Goal: Transaction & Acquisition: Purchase product/service

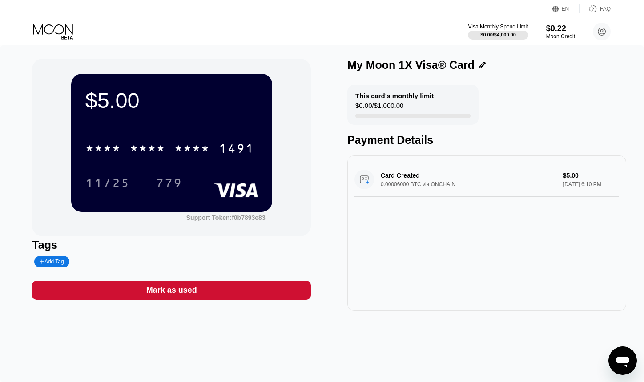
click at [210, 149] on div "* * * *" at bounding box center [192, 150] width 36 height 14
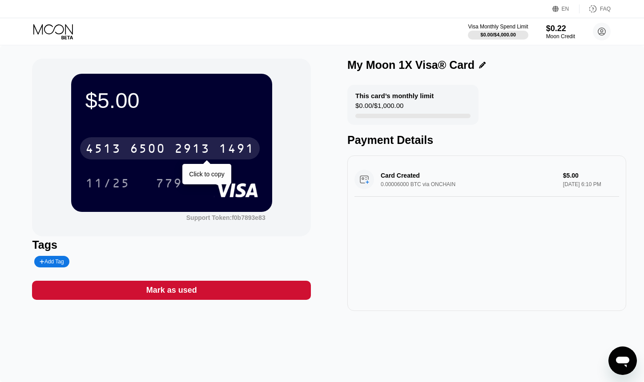
click at [114, 152] on div "4513" at bounding box center [103, 150] width 36 height 14
click at [601, 90] on div "This card’s monthly limit $0.00 / $1,000.00 Payment Details" at bounding box center [486, 116] width 279 height 62
click at [175, 142] on div "* * * * * * * * * * * * 1491" at bounding box center [170, 148] width 180 height 22
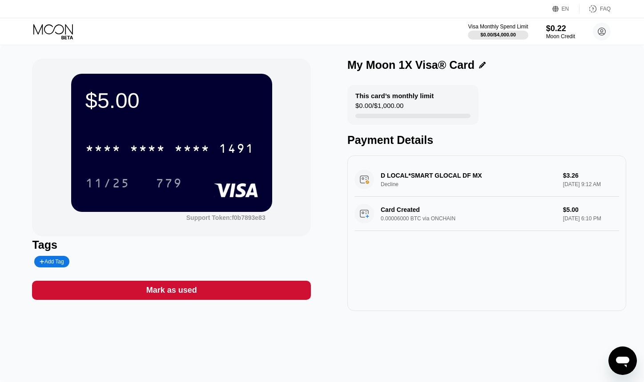
click at [547, 177] on div "D LOCAL*SMART GLOCAL DF MX Decline $3.26 Sep 23, 2025 9:12 AM" at bounding box center [486, 180] width 264 height 34
click at [419, 184] on div "D LOCAL*SMART GLOCAL DF MX Decline $3.26 Sep 23, 2025 9:12 AM" at bounding box center [486, 180] width 264 height 34
click at [385, 175] on div "D LOCAL*SMART GLOCAL DF MX Decline $3.26 Sep 23, 2025 9:12 AM" at bounding box center [486, 180] width 264 height 34
click at [373, 184] on div "D LOCAL*SMART GLOCAL DF MX Decline $3.26 Sep 23, 2025 9:12 AM" at bounding box center [486, 180] width 264 height 34
click at [368, 183] on div "D LOCAL*SMART GLOCAL DF MX Decline $3.26 Sep 23, 2025 9:12 AM" at bounding box center [486, 180] width 264 height 34
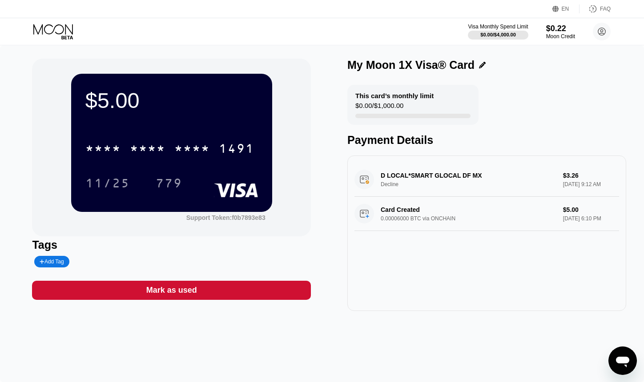
click at [30, 264] on div "$5.00 * * * * * * * * * * * * 1491 11/25 779 Support Token: f0b7893e83 Tags Add…" at bounding box center [322, 213] width 644 height 337
click at [44, 264] on icon at bounding box center [42, 261] width 5 height 5
click at [48, 262] on input "text" at bounding box center [74, 262] width 68 height 6
click at [495, 235] on div "D LOCAL*SMART GLOCAL DF MX Decline $3.26 Sep 23, 2025 9:12 AM Card Created 0.00…" at bounding box center [486, 234] width 279 height 156
click at [397, 147] on div "Payment Details" at bounding box center [486, 140] width 279 height 13
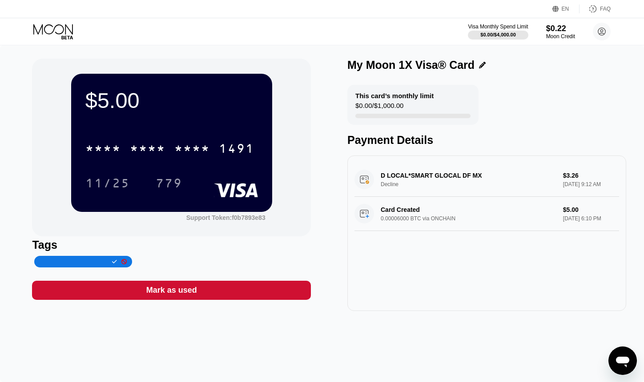
click at [411, 115] on div "This card’s monthly limit $0.00 / $1,000.00" at bounding box center [412, 105] width 131 height 40
click at [479, 65] on icon at bounding box center [482, 65] width 7 height 7
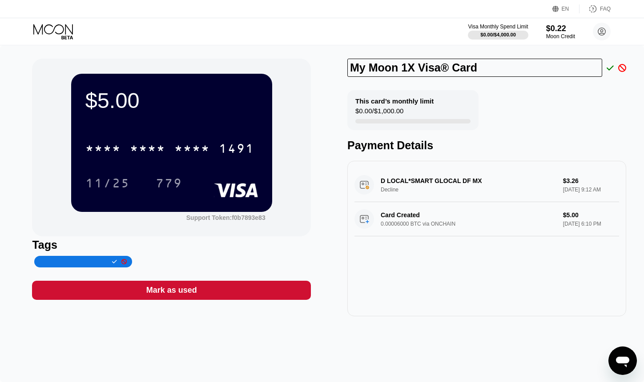
click at [566, 84] on div "My Moon 1X Visa® Card This card’s monthly limit $0.00 / $1,000.00 Payment Detai…" at bounding box center [486, 188] width 279 height 258
click at [570, 103] on div "This card’s monthly limit $0.00 / $1,000.00 Payment Details" at bounding box center [486, 121] width 279 height 62
click at [622, 70] on icon at bounding box center [622, 68] width 8 height 8
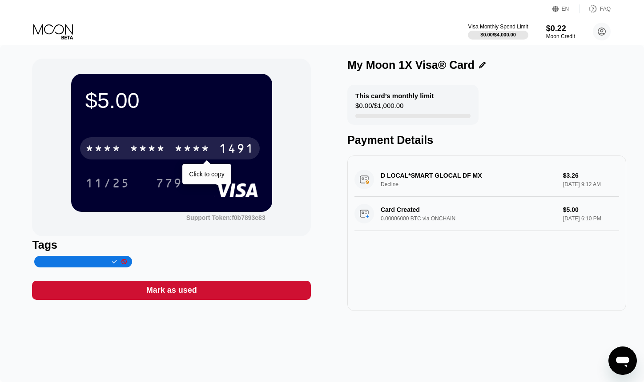
click at [152, 157] on div "* * * *" at bounding box center [148, 150] width 36 height 14
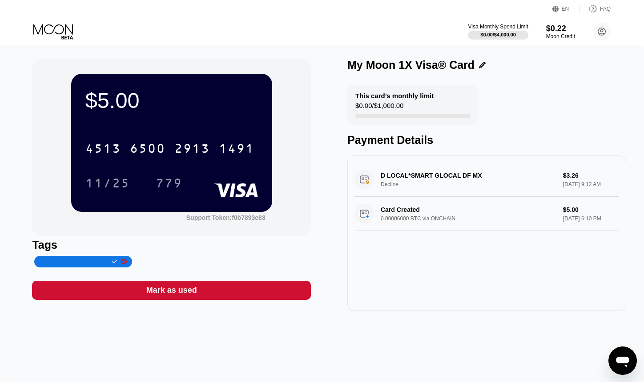
click at [275, 201] on div "$5.00 4513 6500 2913 1491 11/25 779 Support Token: f0b7893e83" at bounding box center [171, 148] width 279 height 178
click at [249, 212] on div "$5.00 4513 6500 2913 1491 11/25 779" at bounding box center [171, 143] width 201 height 138
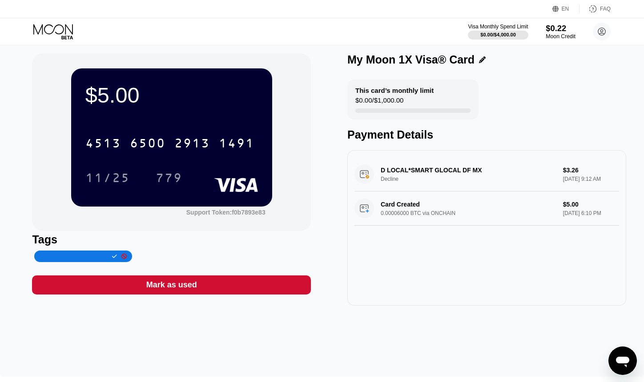
click at [555, 32] on div "$0.22" at bounding box center [560, 28] width 30 height 9
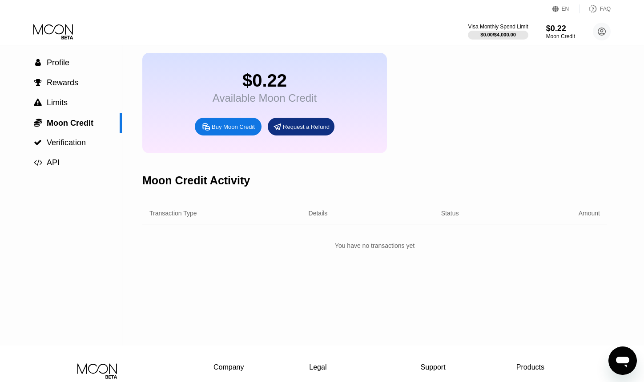
scroll to position [44, 0]
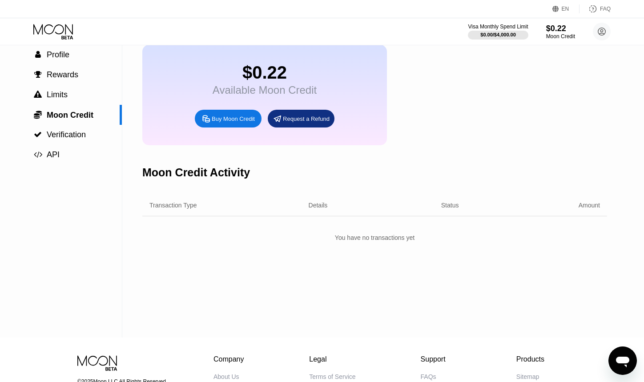
click at [219, 123] on div "Buy Moon Credit" at bounding box center [233, 119] width 43 height 8
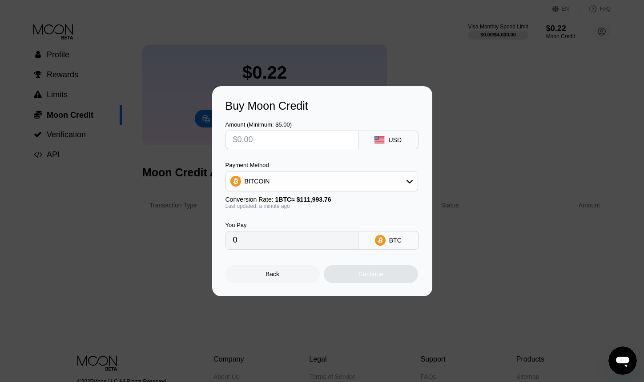
click at [385, 204] on div "Last updated: a minute ago" at bounding box center [321, 206] width 192 height 6
click at [389, 184] on div "BITCOIN" at bounding box center [322, 181] width 192 height 18
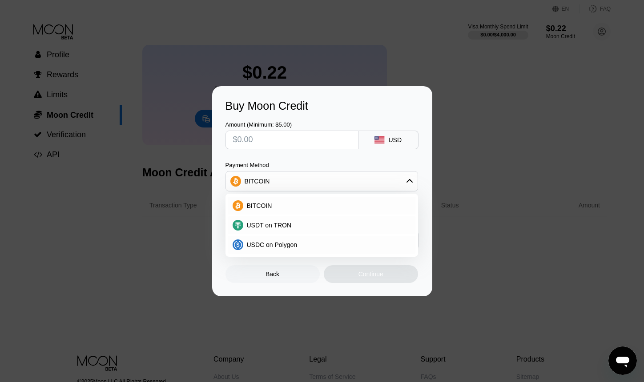
click at [464, 149] on div "Buy Moon Credit Amount (Minimum: $5.00) USD Payment Method BITCOIN BITCOIN USDT…" at bounding box center [322, 191] width 644 height 210
click at [494, 122] on div "Buy Moon Credit Amount (Minimum: $5.00) USD Payment Method BITCOIN BITCOIN USDT…" at bounding box center [322, 191] width 644 height 210
click at [249, 281] on div "Back" at bounding box center [272, 274] width 94 height 18
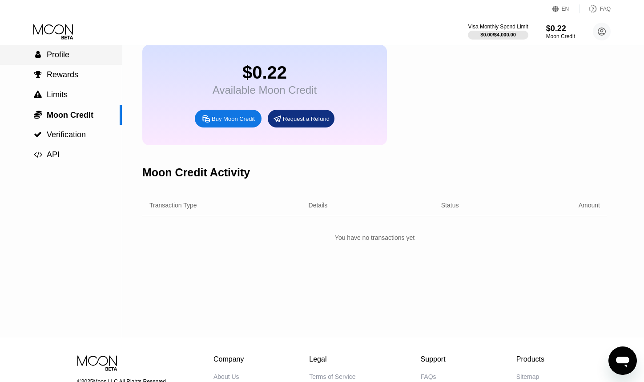
click at [81, 57] on div " Profile" at bounding box center [61, 54] width 122 height 9
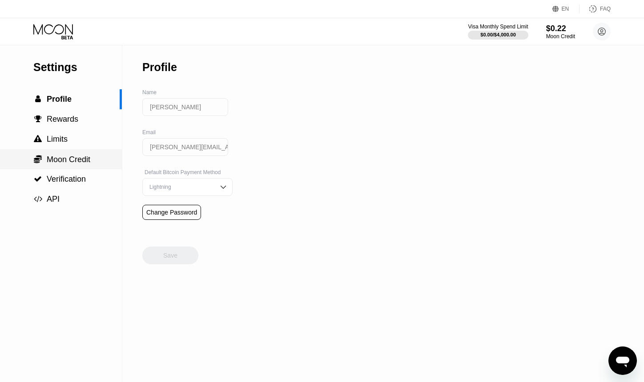
click at [75, 164] on span "Moon Credit" at bounding box center [69, 159] width 44 height 9
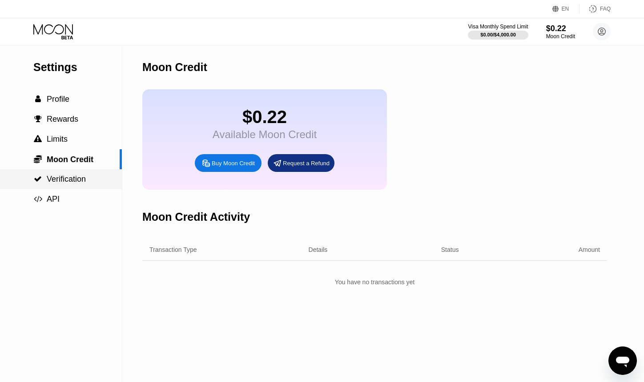
click at [67, 184] on span "Verification" at bounding box center [66, 179] width 39 height 9
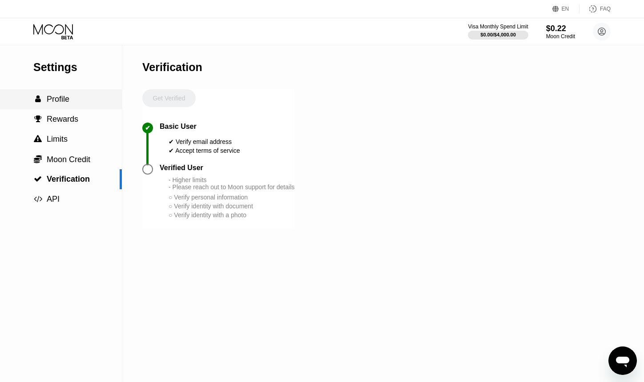
click at [73, 102] on div " Profile" at bounding box center [61, 99] width 122 height 9
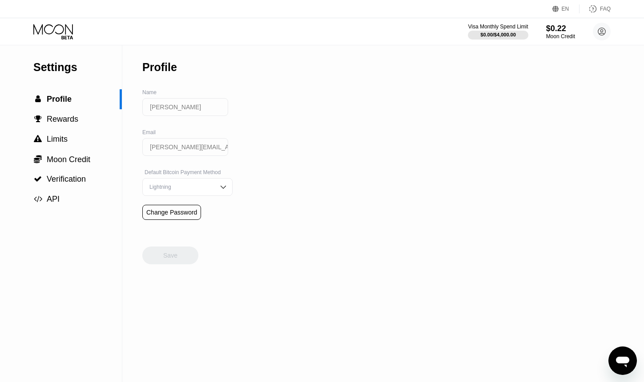
click at [63, 34] on icon at bounding box center [53, 32] width 41 height 16
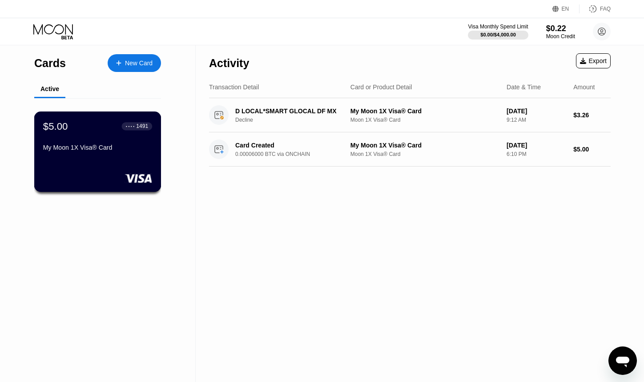
click at [104, 155] on div "My Moon 1X Visa® Card" at bounding box center [97, 149] width 109 height 11
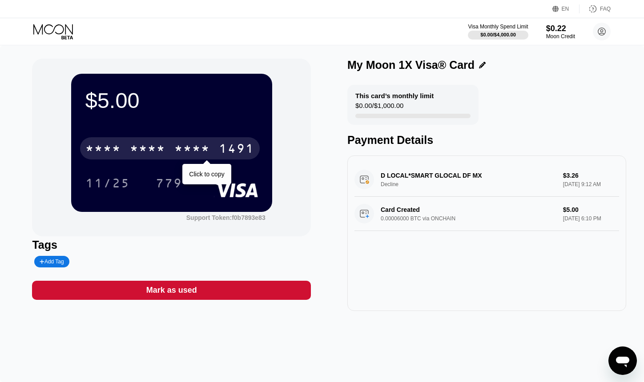
click at [188, 134] on div "* * * * * * * * * * * * 1491 Click to copy" at bounding box center [171, 146] width 172 height 30
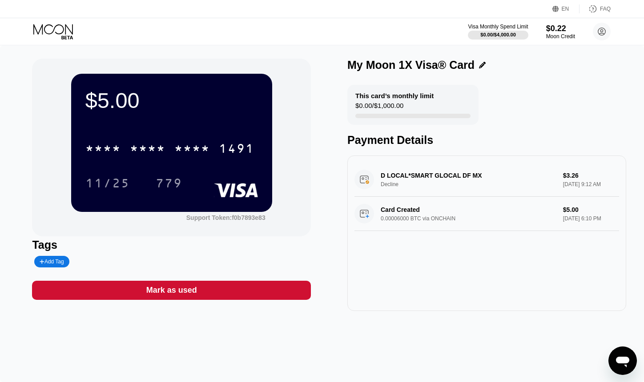
click at [193, 151] on div "* * * *" at bounding box center [192, 150] width 36 height 14
click at [208, 173] on div "11/25 779" at bounding box center [171, 183] width 172 height 22
click at [512, 263] on div "D LOCAL*SMART GLOCAL DF MX Decline $3.26 Sep 23, 2025 9:12 AM Card Created 0.00…" at bounding box center [486, 234] width 279 height 156
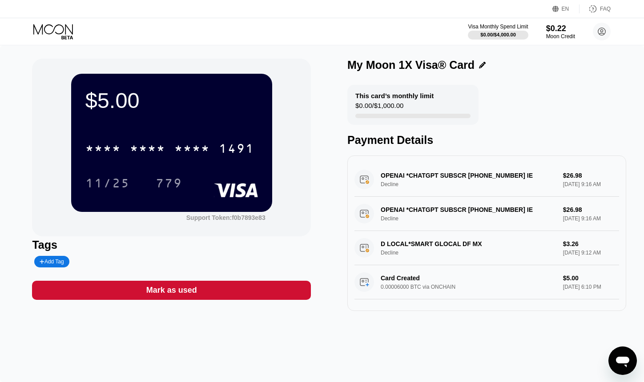
click at [460, 179] on div "OPENAI *CHATGPT SUBSCR +14158799686 IE Decline $26.98 Sep 23, 2025 9:16 AM" at bounding box center [486, 180] width 264 height 34
drag, startPoint x: 0, startPoint y: 32, endPoint x: 558, endPoint y: 340, distance: 636.9
click at [576, 340] on div "$5.00 * * * * * * * * * * * * 1491 11/25 779 Support Token: f0b7893e83 Tags Add…" at bounding box center [322, 213] width 644 height 337
click at [599, 32] on circle at bounding box center [602, 32] width 18 height 18
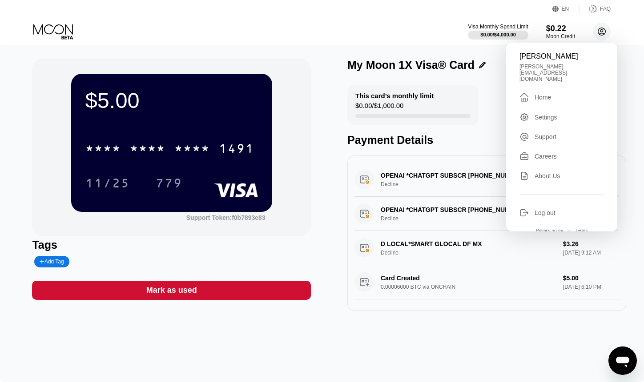
click at [599, 32] on circle at bounding box center [602, 32] width 18 height 18
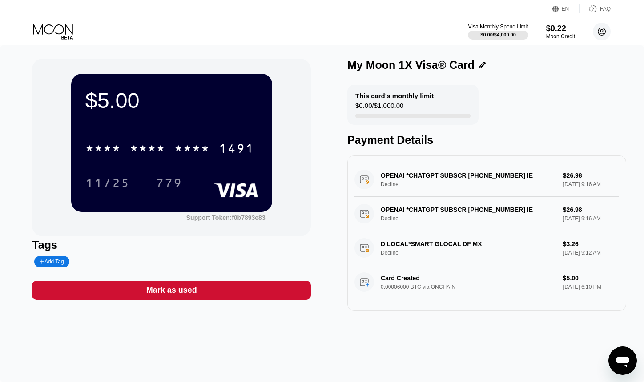
click at [599, 32] on circle at bounding box center [602, 32] width 18 height 18
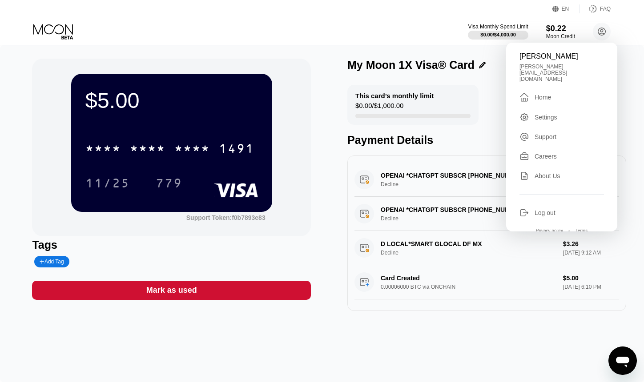
click at [537, 114] on div "Settings" at bounding box center [545, 117] width 23 height 7
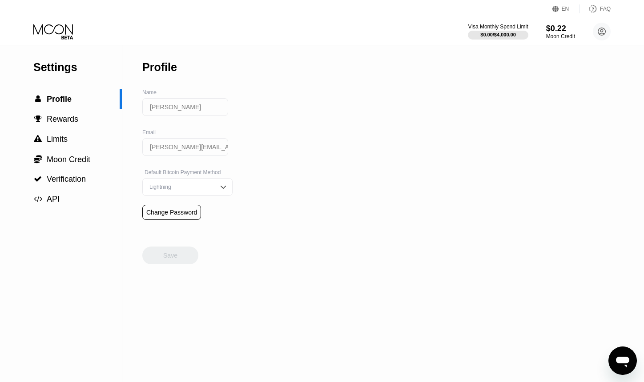
click at [177, 106] on input "Veronika" at bounding box center [185, 107] width 86 height 18
click at [68, 121] on span "Rewards" at bounding box center [63, 119] width 32 height 9
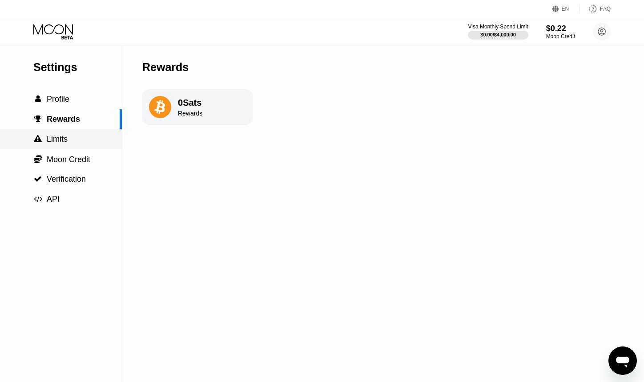
click at [66, 143] on span "Limits" at bounding box center [57, 139] width 21 height 9
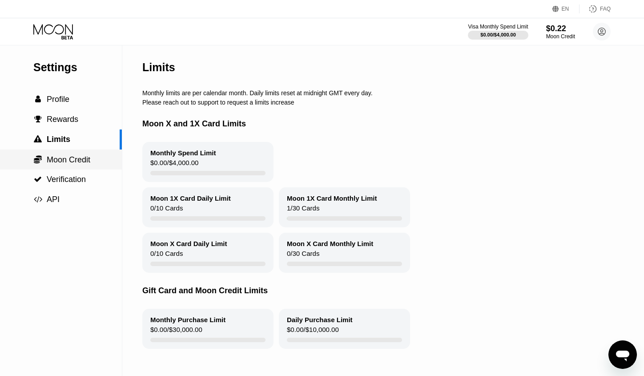
click at [63, 163] on span "Moon Credit" at bounding box center [69, 159] width 44 height 9
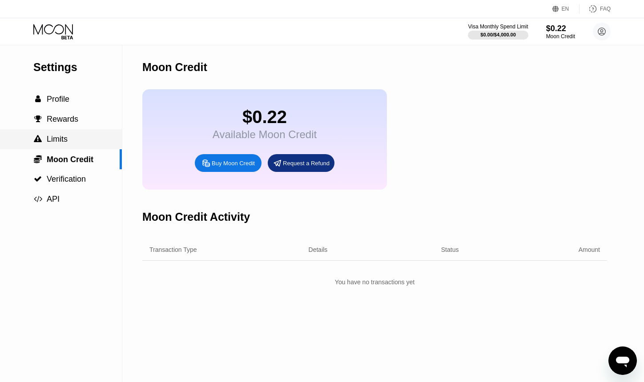
click at [64, 139] on span "Limits" at bounding box center [57, 139] width 21 height 9
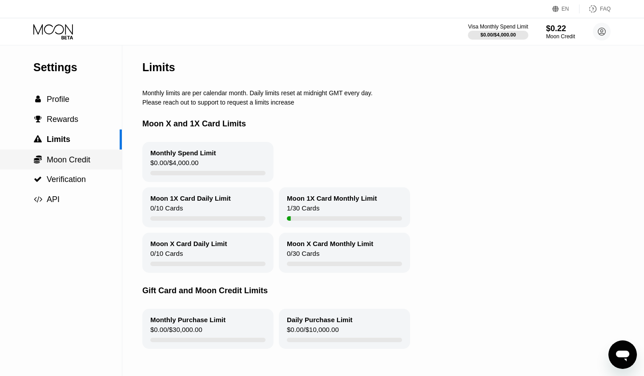
click at [76, 158] on span "Moon Credit" at bounding box center [69, 159] width 44 height 9
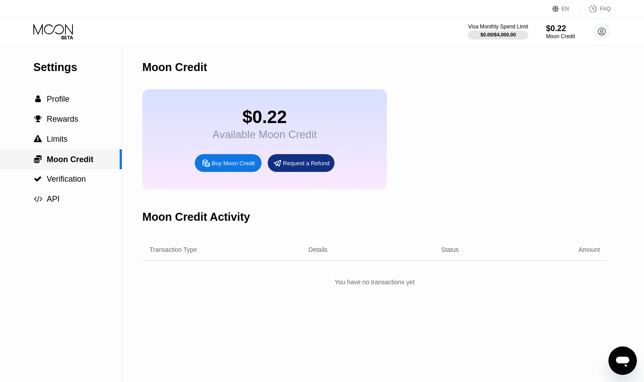
click at [74, 169] on div " Moon Credit" at bounding box center [61, 159] width 122 height 20
click at [75, 180] on span "Verification" at bounding box center [66, 179] width 39 height 9
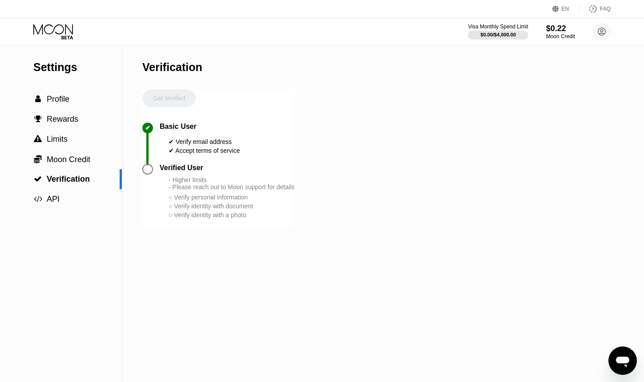
click at [146, 175] on div at bounding box center [147, 169] width 11 height 11
click at [166, 110] on div "Get Verified" at bounding box center [168, 105] width 53 height 33
click at [166, 100] on div "Get Verified" at bounding box center [168, 105] width 53 height 33
click at [176, 219] on div "○ Verify identity with a photo" at bounding box center [231, 215] width 126 height 7
drag, startPoint x: 205, startPoint y: 229, endPoint x: 243, endPoint y: 229, distance: 38.2
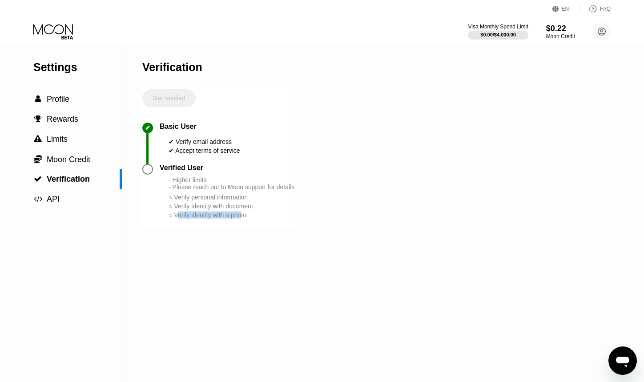
click at [243, 219] on div "○ Verify identity with a photo" at bounding box center [231, 215] width 126 height 7
drag, startPoint x: 168, startPoint y: 216, endPoint x: 274, endPoint y: 220, distance: 105.9
click at [274, 220] on div "Verified User - Higher limits - Please reach out to Moon support for details ○ …" at bounding box center [227, 192] width 135 height 56
drag, startPoint x: 253, startPoint y: 217, endPoint x: 177, endPoint y: 220, distance: 76.5
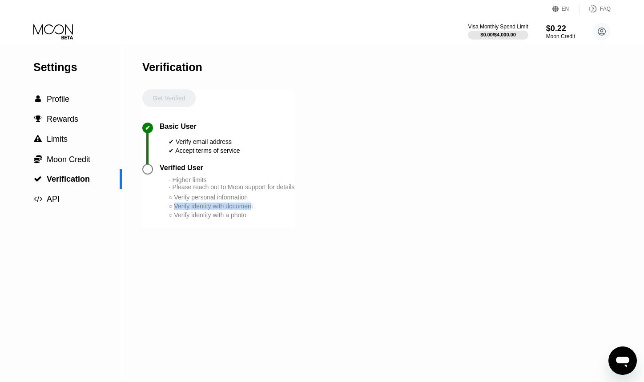
click at [177, 210] on div "○ Verify identity with document" at bounding box center [231, 206] width 126 height 7
drag, startPoint x: 199, startPoint y: 210, endPoint x: 246, endPoint y: 212, distance: 47.6
click at [246, 201] on div "○ Verify personal information" at bounding box center [231, 197] width 126 height 7
click at [246, 191] on div "- Higher limits - Please reach out to Moon support for details" at bounding box center [231, 183] width 126 height 14
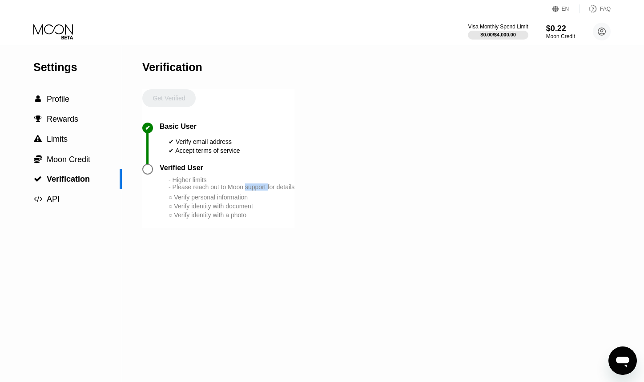
click at [246, 191] on div "- Higher limits - Please reach out to Moon support for details" at bounding box center [231, 183] width 126 height 14
click at [293, 201] on div "○ Verify personal information" at bounding box center [231, 197] width 126 height 7
click at [64, 195] on div " API" at bounding box center [61, 199] width 122 height 20
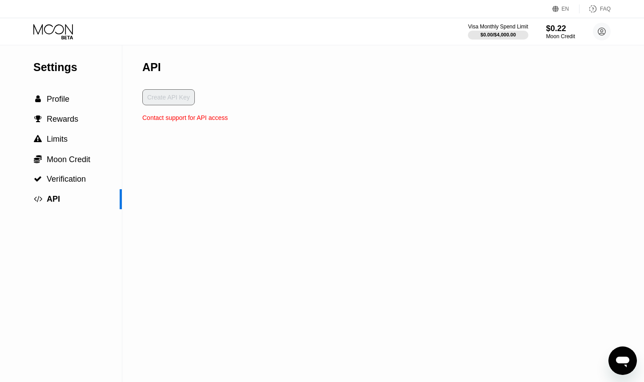
click at [623, 338] on div "Settings  Profile  Rewards  Limits  Moon Credit  Verification  API API Cr…" at bounding box center [322, 213] width 644 height 337
click at [625, 349] on div "Apri finestra di messaggistica" at bounding box center [622, 361] width 27 height 27
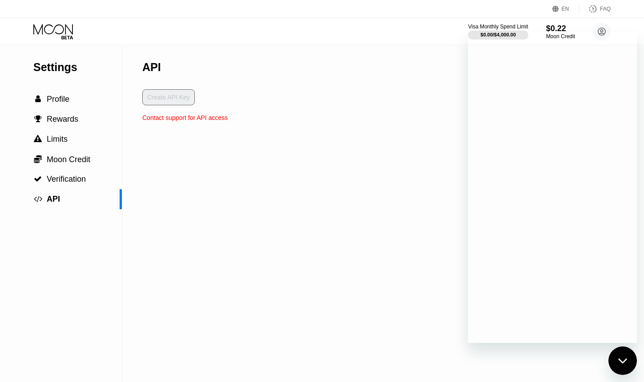
click at [624, 360] on icon "Chiudi la finestra di messaggistica" at bounding box center [622, 361] width 9 height 6
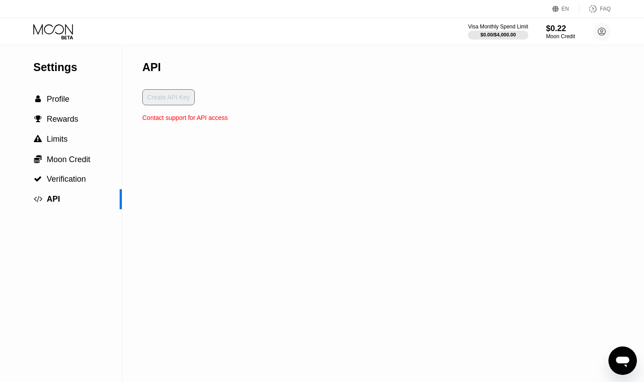
click at [625, 358] on icon "Apri finestra di messaggistica" at bounding box center [622, 362] width 13 height 11
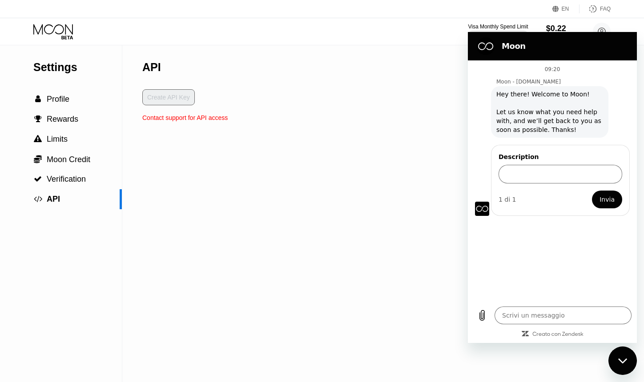
click at [401, 82] on div "Settings  Profile  Rewards  Limits  Moon Credit  Verification  API API Cr…" at bounding box center [322, 213] width 644 height 337
click at [617, 361] on div "Chiudi la finestra di messaggistica" at bounding box center [622, 361] width 27 height 27
type textarea "x"
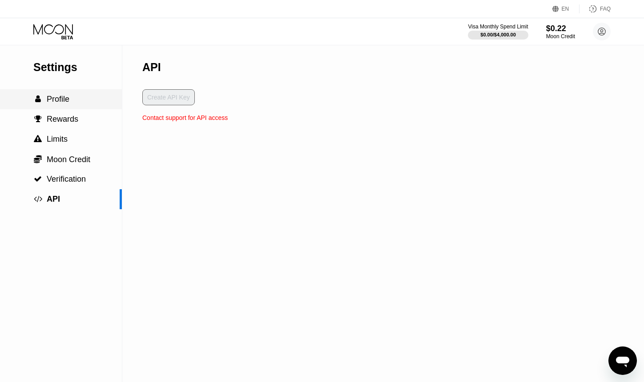
click at [80, 97] on div " Profile" at bounding box center [61, 99] width 122 height 9
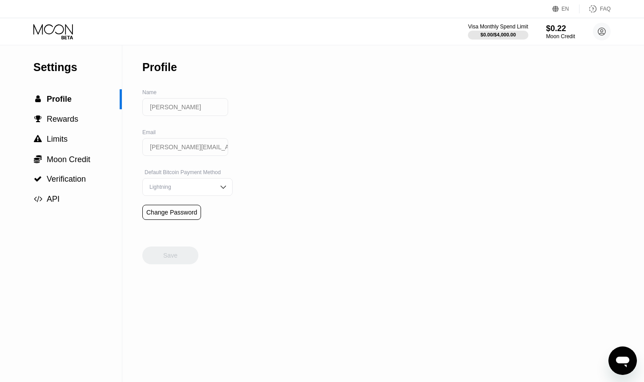
click at [32, 38] on div "Visa Monthly Spend Limit $0.00 / $4,000.00 $0.22 Moon Credit Veronika veronika.…" at bounding box center [322, 31] width 644 height 27
click at [40, 31] on icon at bounding box center [53, 32] width 41 height 16
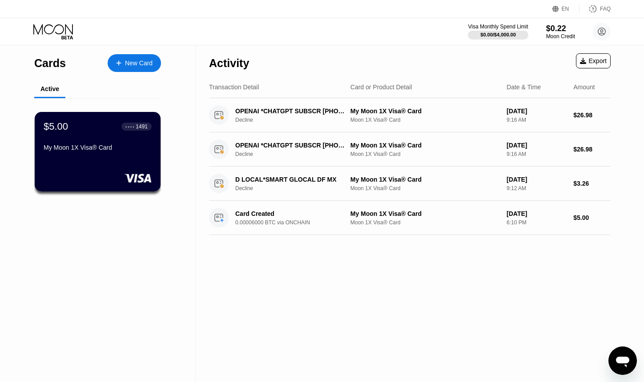
click at [327, 61] on div "Activity Export" at bounding box center [409, 60] width 401 height 31
click at [163, 68] on div "Cards New Card Active $5.00 ● ● ● ● 1491 My Moon 1X Visa® Card" at bounding box center [98, 213] width 196 height 337
click at [120, 60] on icon at bounding box center [118, 63] width 5 height 6
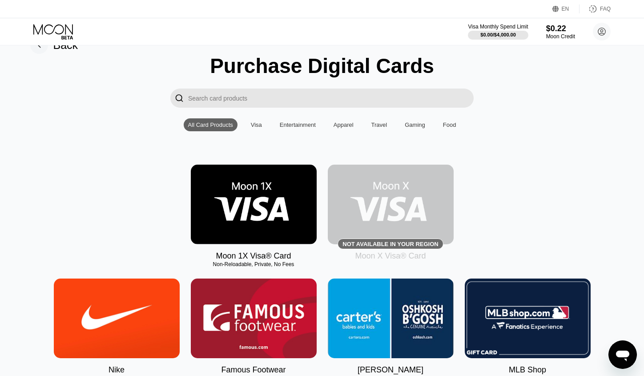
scroll to position [2, 0]
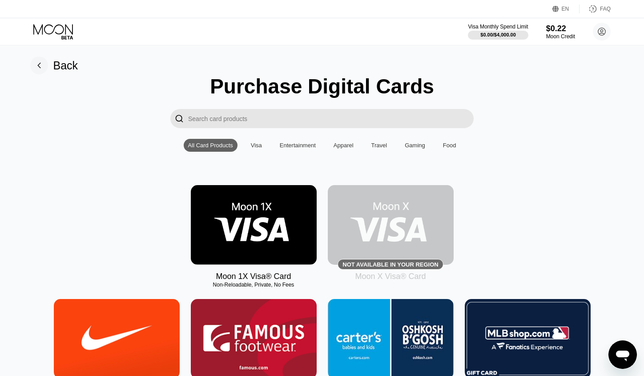
click at [210, 123] on input "Search card products" at bounding box center [330, 118] width 285 height 19
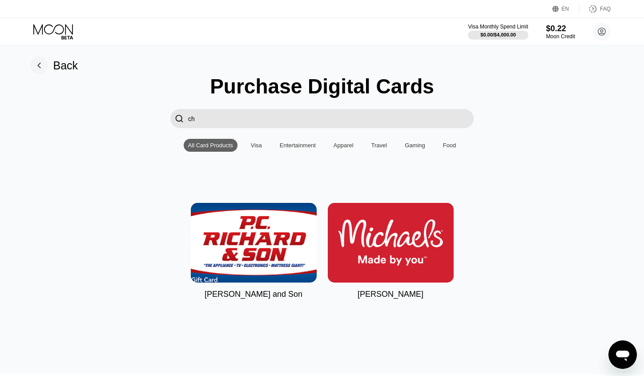
type input "c"
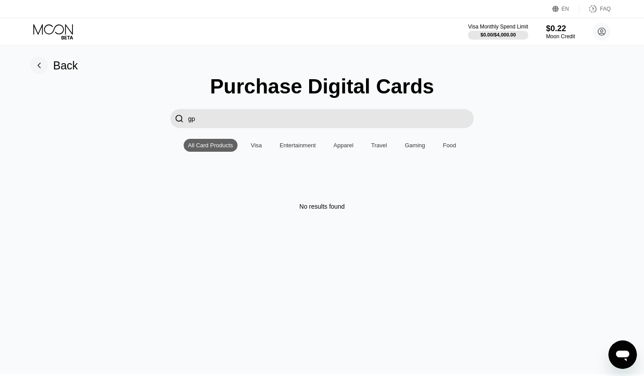
type input "g"
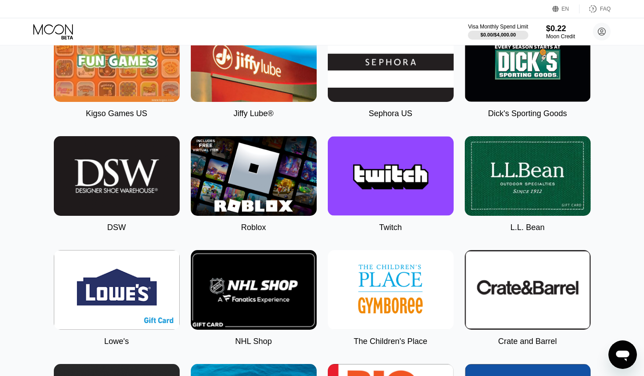
scroll to position [1114, 0]
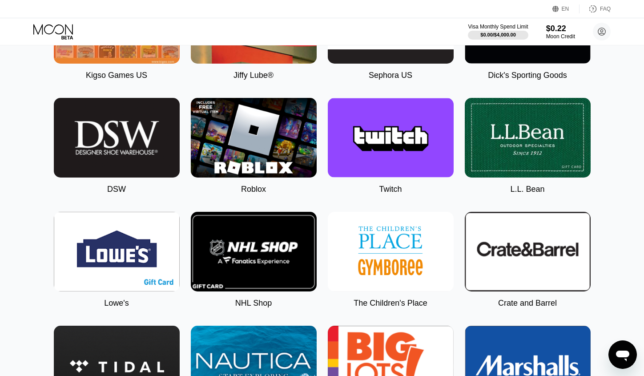
click at [277, 167] on img at bounding box center [254, 138] width 126 height 80
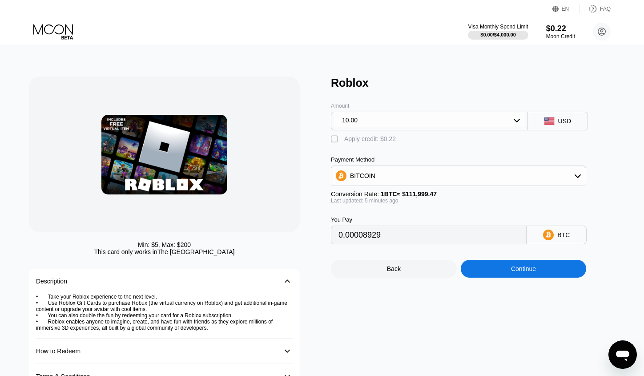
type input "0.00008921"
click at [71, 36] on icon at bounding box center [67, 38] width 12 height 4
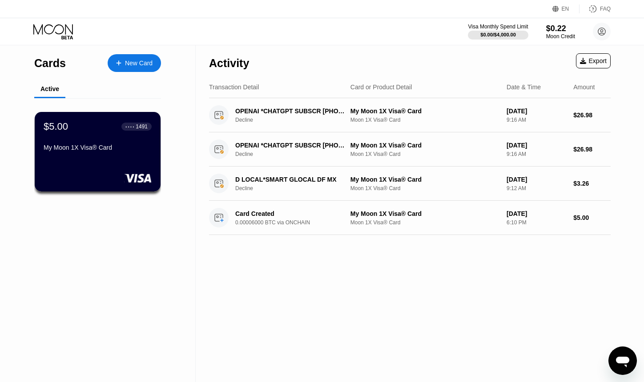
click at [289, 71] on div "Activity Export" at bounding box center [409, 60] width 401 height 31
click at [426, 66] on div "Activity Export" at bounding box center [409, 60] width 401 height 31
drag, startPoint x: 89, startPoint y: 152, endPoint x: 172, endPoint y: 171, distance: 84.8
click at [89, 151] on div "My Moon 1X Visa® Card" at bounding box center [97, 147] width 109 height 7
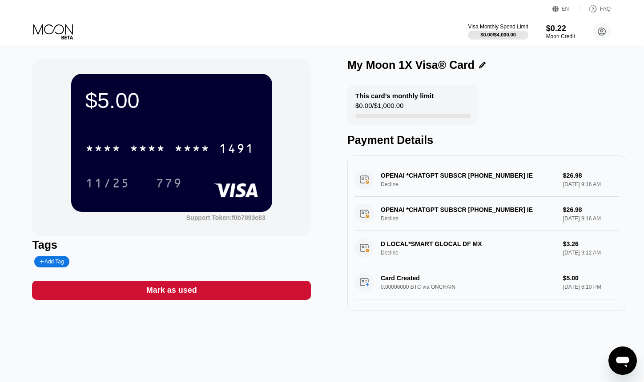
click at [158, 151] on div "* * * *" at bounding box center [148, 150] width 36 height 14
click at [219, 151] on div "1491" at bounding box center [237, 150] width 36 height 14
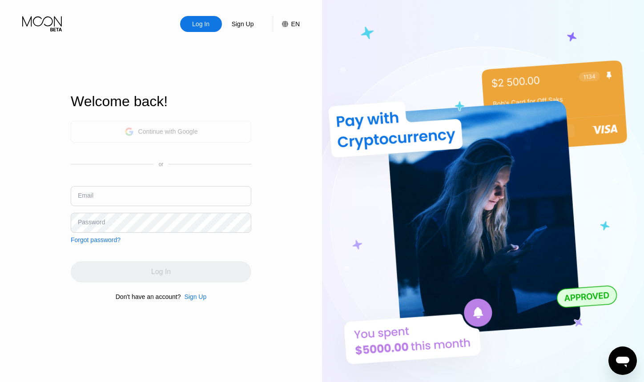
click at [176, 128] on div "Continue with Google" at bounding box center [168, 131] width 60 height 7
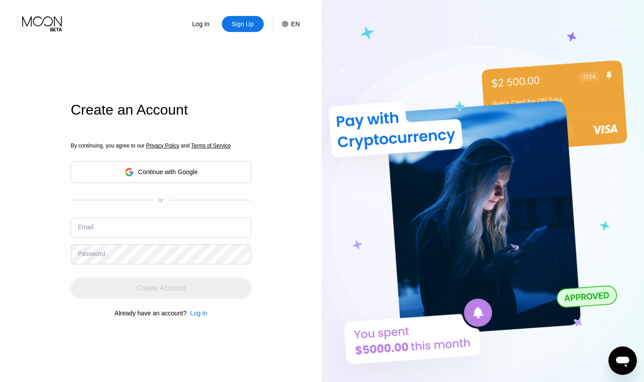
click at [136, 168] on div "Continue with Google" at bounding box center [160, 172] width 73 height 14
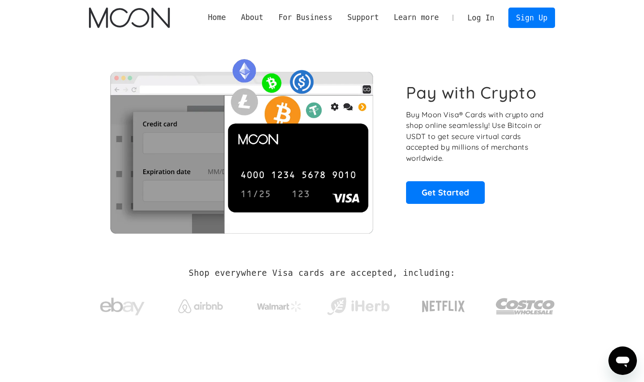
click at [487, 11] on link "Log In" at bounding box center [481, 18] width 42 height 20
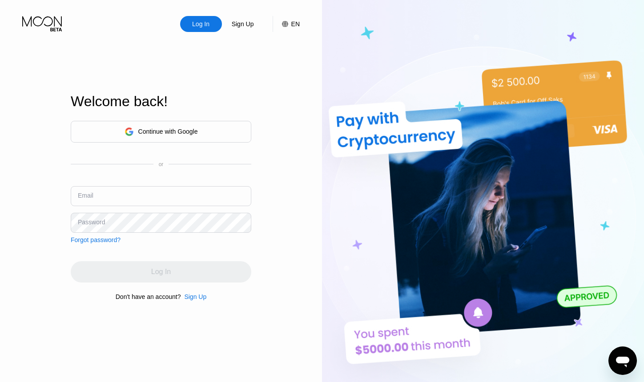
click at [174, 189] on input "text" at bounding box center [161, 196] width 180 height 20
click at [178, 136] on div "Continue with Google" at bounding box center [160, 132] width 73 height 14
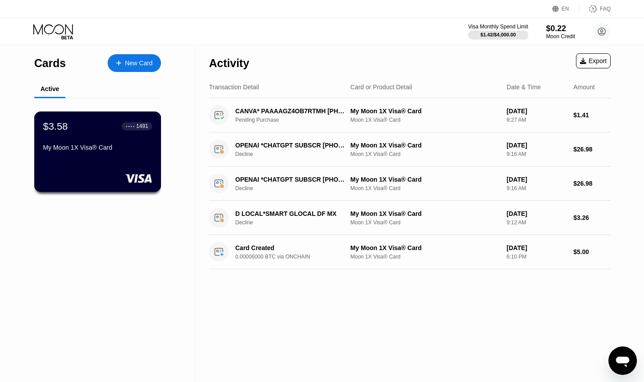
click at [120, 147] on div "My Moon 1X Visa® Card" at bounding box center [97, 147] width 109 height 7
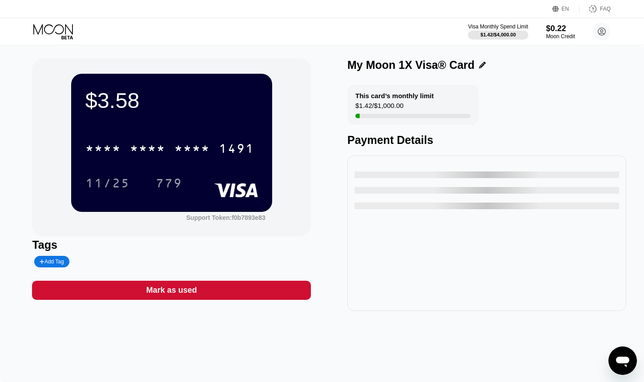
drag, startPoint x: 198, startPoint y: 132, endPoint x: 198, endPoint y: 140, distance: 8.0
click at [198, 136] on div "* * * * * * * * * * * * 1491" at bounding box center [171, 146] width 172 height 30
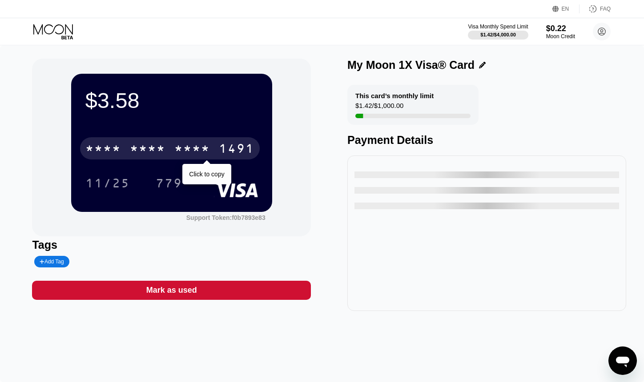
click at [198, 140] on div "* * * * * * * * * * * * 1491" at bounding box center [170, 148] width 180 height 22
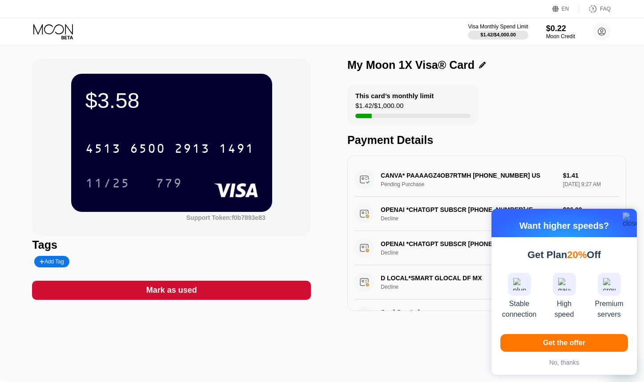
drag, startPoint x: 627, startPoint y: 217, endPoint x: 610, endPoint y: 211, distance: 17.6
click at [627, 217] on img "button" at bounding box center [630, 219] width 16 height 15
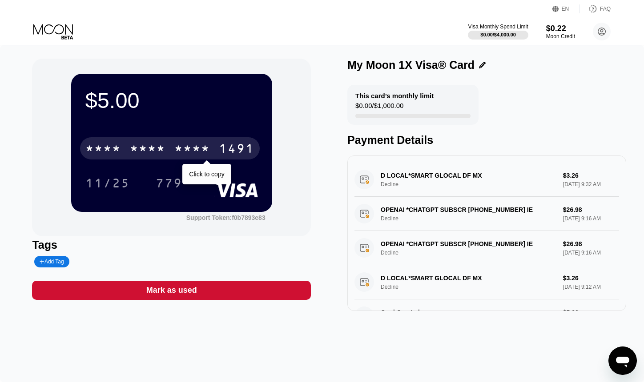
click at [176, 141] on div "* * * * * * * * * * * * 1491" at bounding box center [170, 148] width 180 height 22
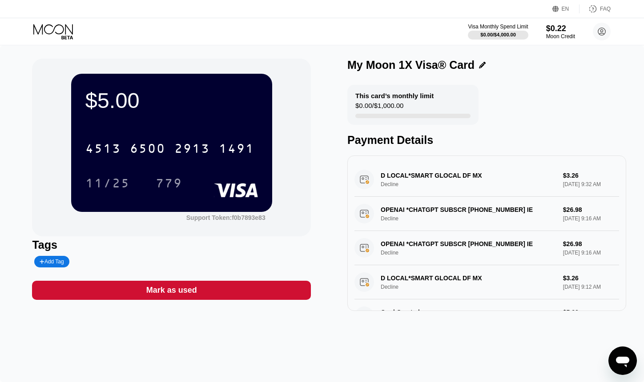
click at [549, 114] on div "This card’s monthly limit $0.00 / $1,000.00 Payment Details" at bounding box center [486, 116] width 279 height 62
click at [548, 116] on div "This card’s monthly limit $0.00 / $1,000.00 Payment Details" at bounding box center [486, 116] width 279 height 62
click at [158, 148] on div "6500" at bounding box center [148, 150] width 36 height 14
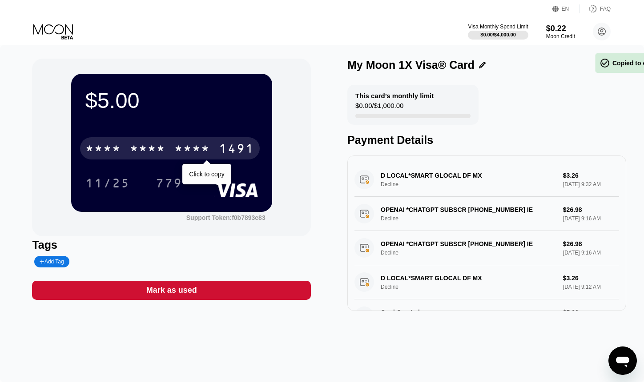
click at [158, 148] on div "* * * *" at bounding box center [148, 150] width 36 height 14
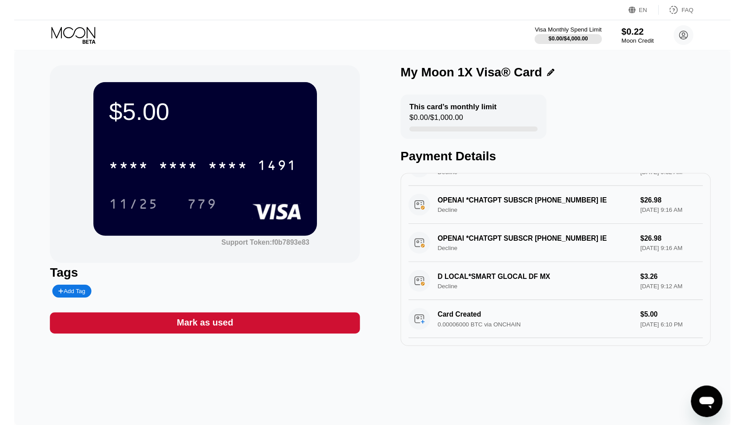
scroll to position [3, 0]
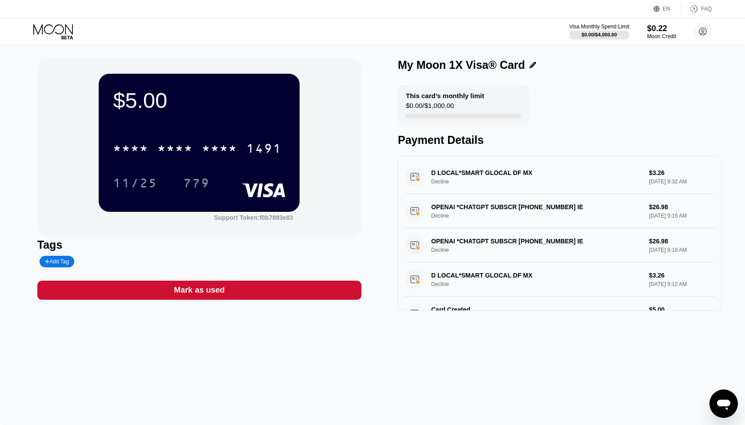
click at [650, 29] on circle at bounding box center [703, 32] width 18 height 18
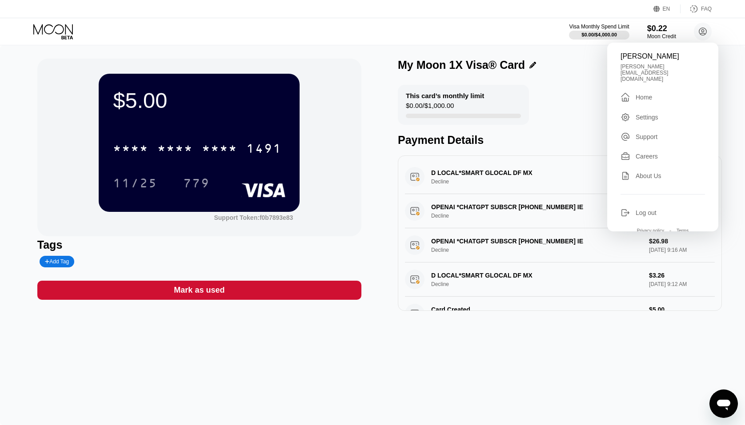
click at [650, 112] on div "Settings" at bounding box center [663, 117] width 84 height 10
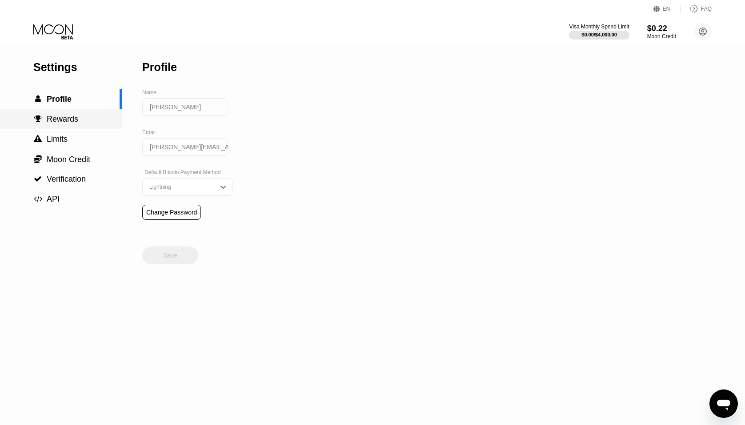
click at [60, 117] on span "Rewards" at bounding box center [63, 119] width 32 height 9
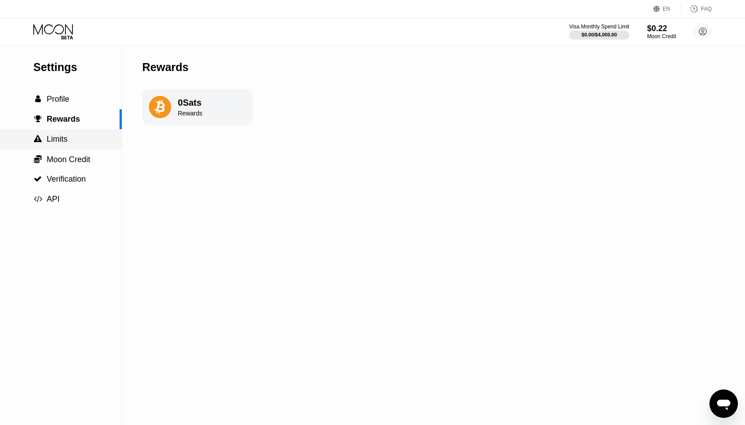
click at [59, 152] on div " Moon Credit" at bounding box center [61, 159] width 122 height 20
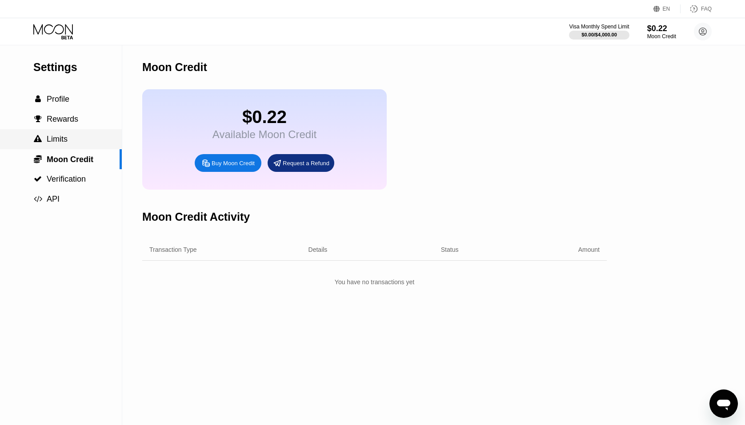
click at [59, 144] on span "Limits" at bounding box center [57, 139] width 21 height 9
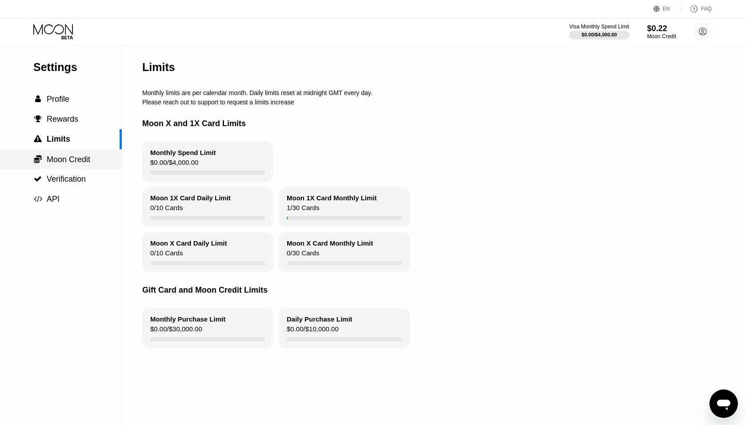
click at [65, 159] on span "Moon Credit" at bounding box center [69, 159] width 44 height 9
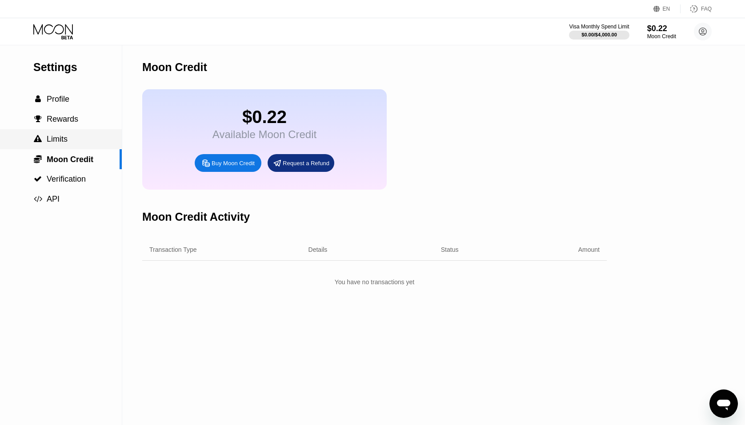
click at [63, 139] on span "Limits" at bounding box center [57, 139] width 21 height 9
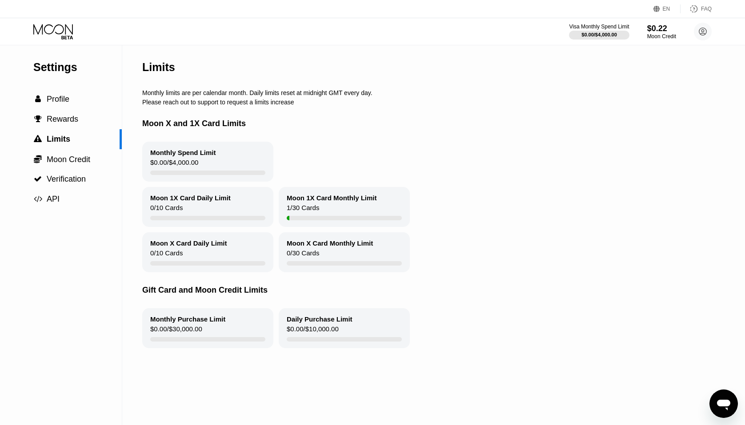
drag, startPoint x: 279, startPoint y: 203, endPoint x: 311, endPoint y: 217, distance: 35.4
click at [281, 204] on div "Moon 1X Card Daily Limit 0 / 10 Cards Moon 1X Card Monthly Limit 1 / 30 Cards" at bounding box center [440, 207] width 596 height 40
click at [312, 216] on div "1 / 30 Cards" at bounding box center [303, 210] width 32 height 12
click at [65, 88] on div "Settings  Profile  Rewards  Limits  Moon Credit  Verification  API" at bounding box center [61, 127] width 122 height 164
click at [68, 99] on span "Profile" at bounding box center [58, 99] width 23 height 9
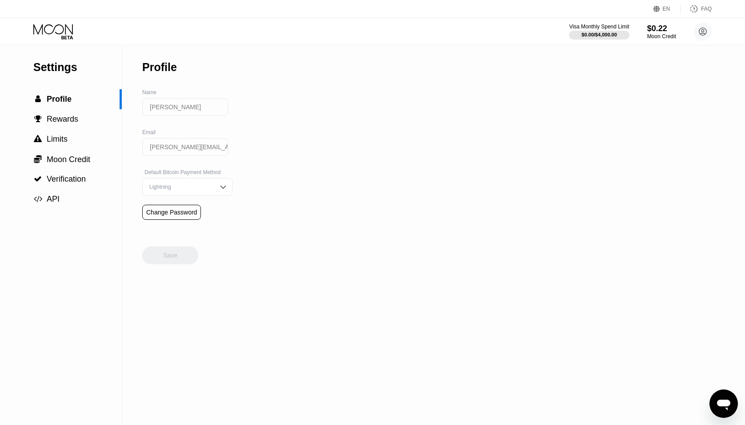
click at [205, 189] on div "Lightning" at bounding box center [180, 187] width 67 height 6
click at [194, 226] on div "On-Chain" at bounding box center [187, 223] width 80 height 6
click at [179, 264] on div "Save" at bounding box center [170, 256] width 56 height 18
click at [650, 34] on circle at bounding box center [703, 32] width 18 height 18
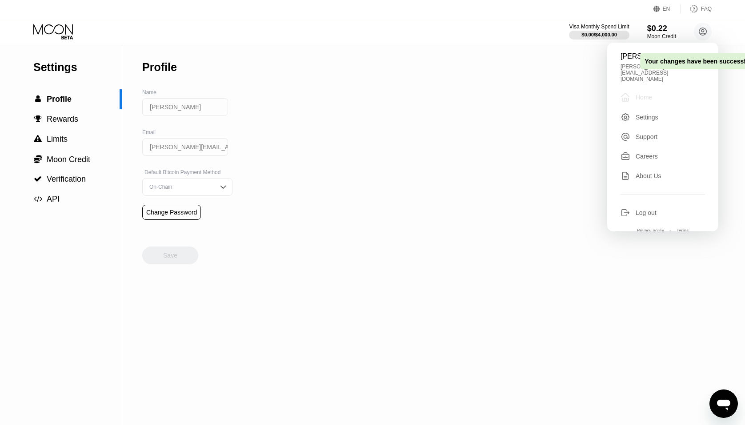
click at [645, 94] on div "Home" at bounding box center [644, 97] width 16 height 7
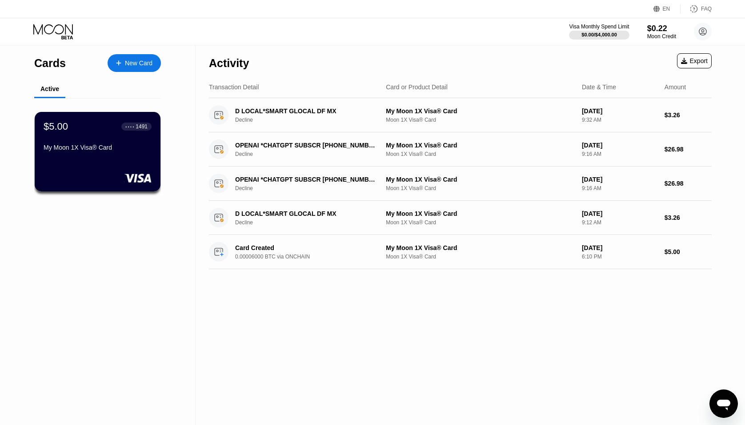
click at [127, 55] on div "New Card" at bounding box center [134, 63] width 53 height 18
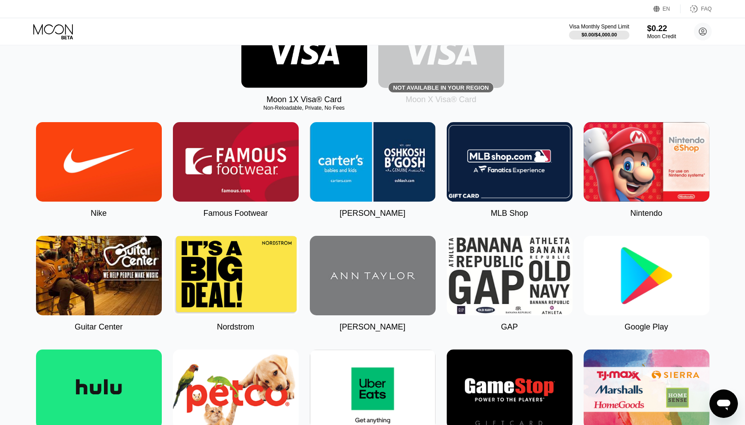
scroll to position [133, 0]
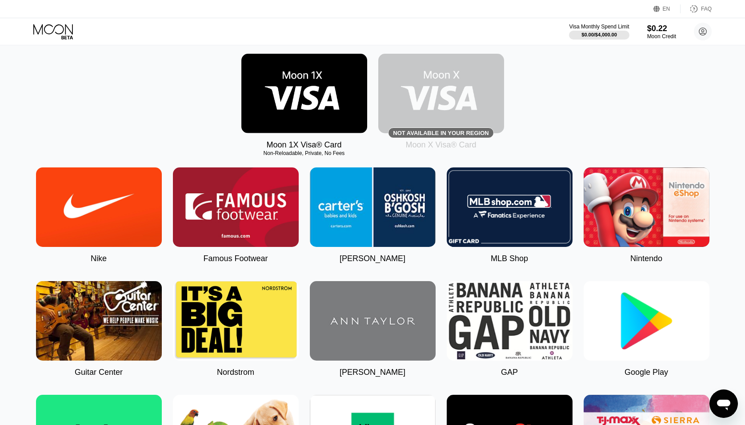
click at [294, 133] on img at bounding box center [304, 94] width 126 height 80
click at [293, 133] on img at bounding box center [304, 94] width 126 height 80
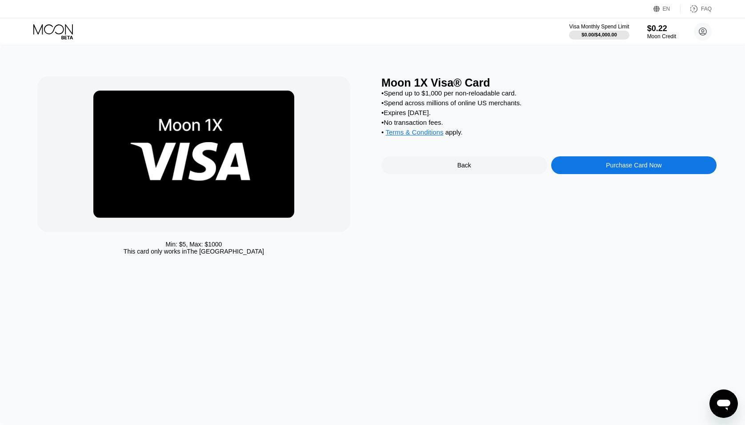
click at [608, 169] on div "Purchase Card Now" at bounding box center [634, 165] width 56 height 7
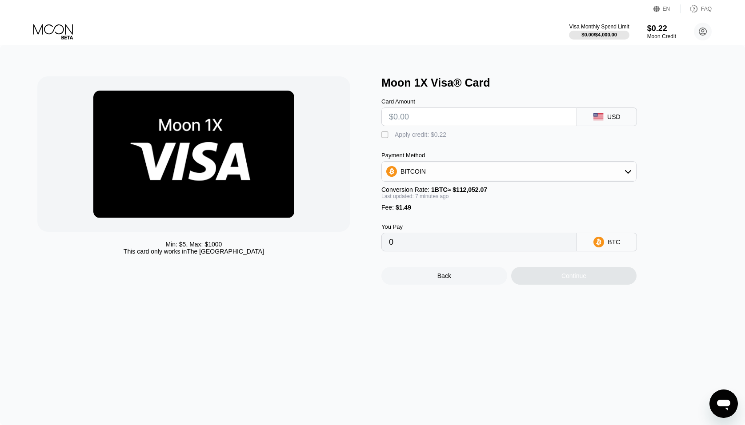
click at [437, 112] on input "text" at bounding box center [479, 117] width 180 height 18
click at [54, 27] on icon at bounding box center [53, 32] width 41 height 16
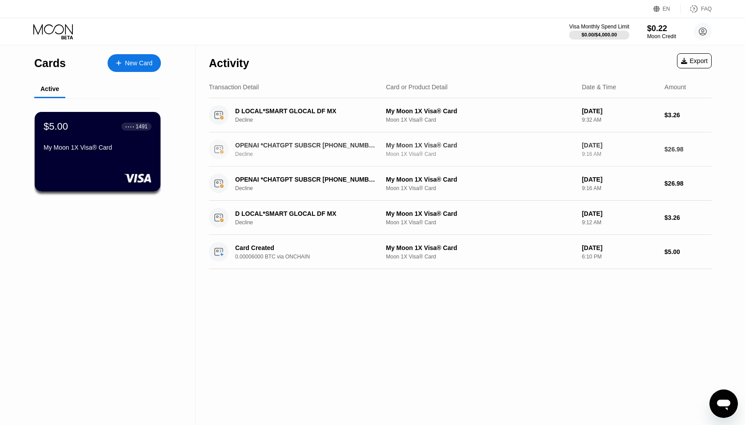
click at [146, 169] on div "$5.00 ● ● ● ● 1491 My Moon 1X Visa® Card" at bounding box center [98, 152] width 126 height 80
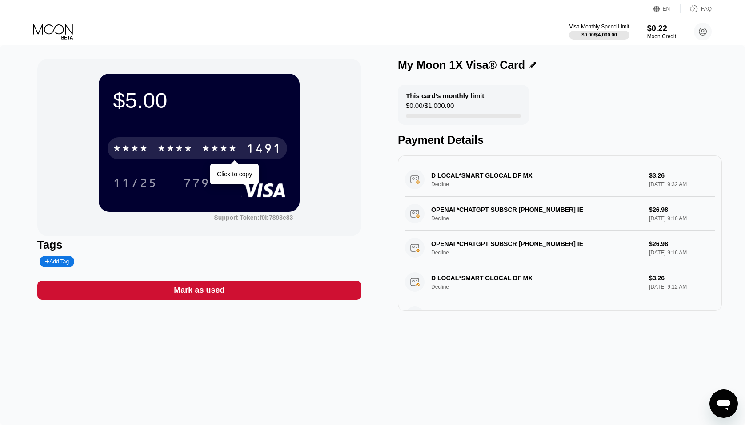
click at [228, 152] on div "* * * *" at bounding box center [220, 150] width 36 height 14
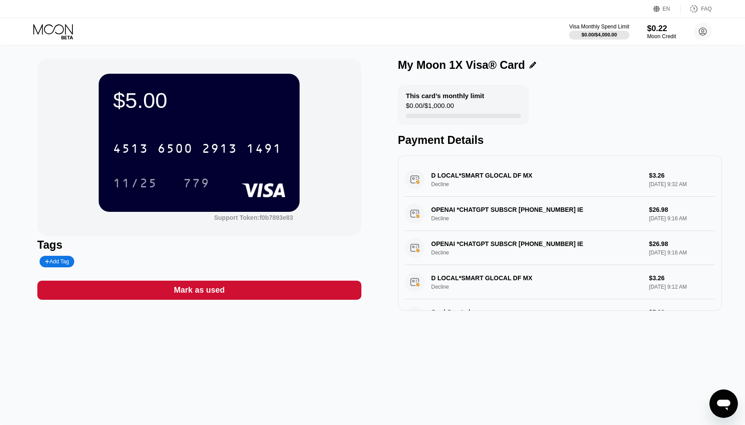
click at [282, 383] on div "$5.00 4513 6500 2913 1491 11/25 779 Support Token: f0b7893e83 Tags Add Tag Mark…" at bounding box center [372, 235] width 745 height 380
